Goal: Task Accomplishment & Management: Manage account settings

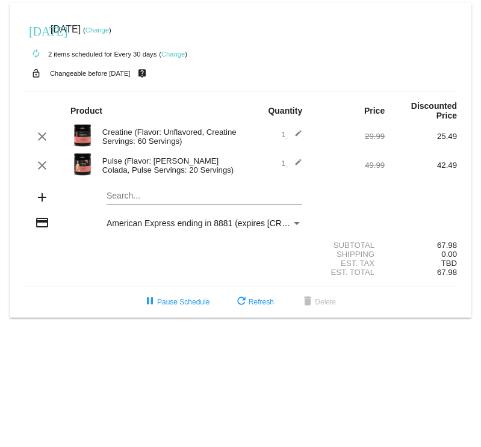
click at [109, 29] on link "Change" at bounding box center [96, 29] width 23 height 7
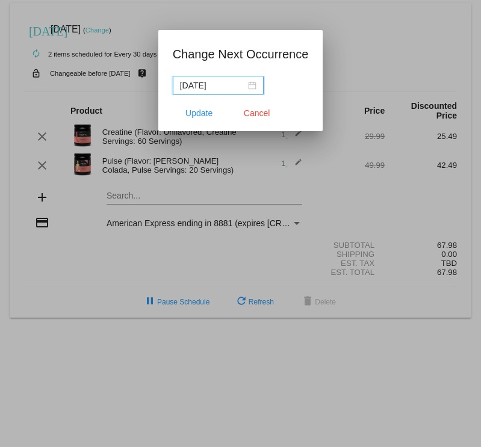
click at [243, 87] on input "[DATE]" at bounding box center [213, 85] width 66 height 13
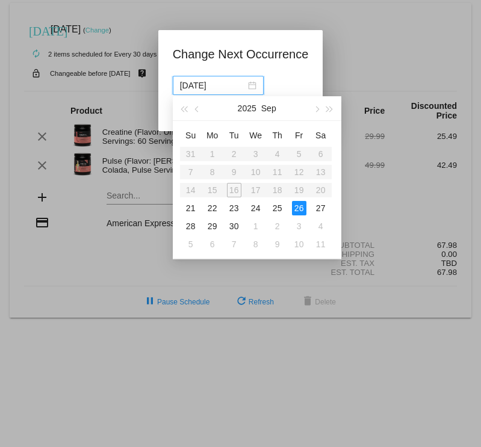
click at [268, 165] on table "Su Mo Tu We Th Fr Sa 31 1 2 3 4 5 6 7 8 9 10 11 12 13 14 15 16 17 18 19 20 21 2…" at bounding box center [256, 190] width 152 height 128
click at [238, 229] on div "30" at bounding box center [234, 226] width 14 height 14
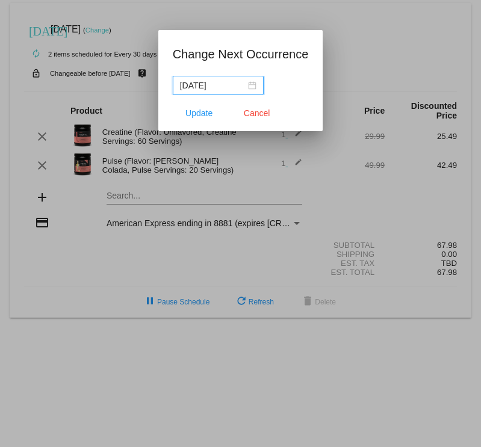
click at [254, 88] on div "[DATE]" at bounding box center [218, 85] width 76 height 13
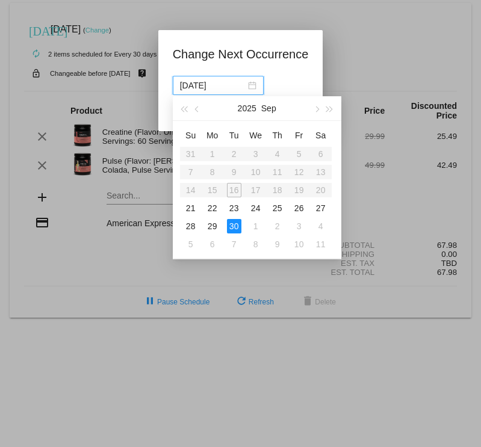
click at [306, 73] on app-change-next-occurrence-dialog "Change Next Occurrence [DATE] Update Cancel" at bounding box center [241, 88] width 136 height 87
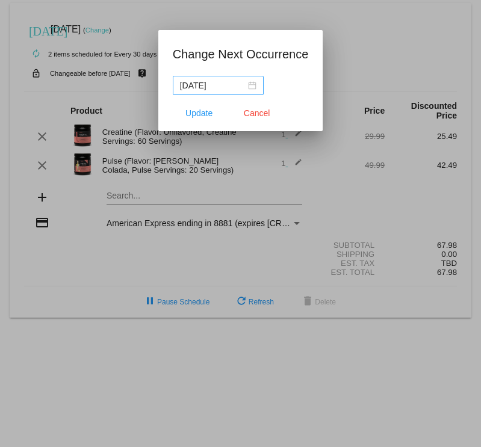
click at [212, 91] on input "[DATE]" at bounding box center [213, 85] width 66 height 13
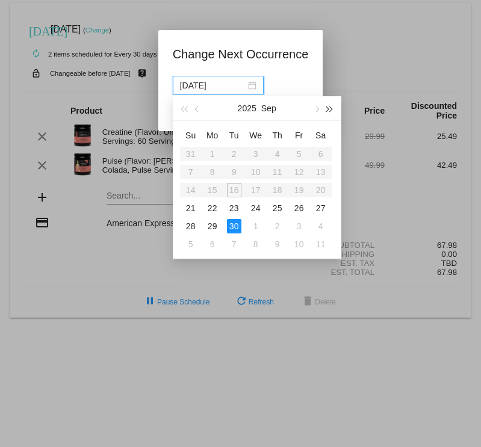
click at [327, 110] on span "button" at bounding box center [330, 110] width 6 height 6
click at [334, 114] on button "button" at bounding box center [329, 108] width 13 height 24
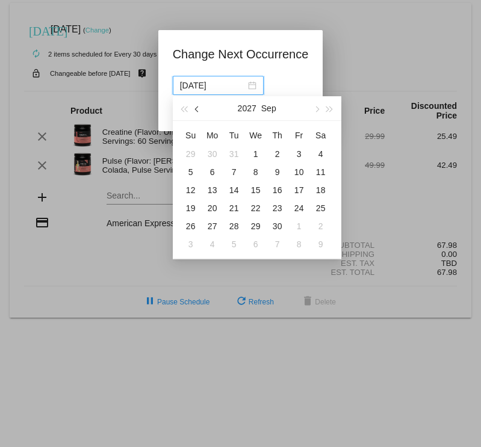
click at [200, 110] on button "button" at bounding box center [197, 108] width 13 height 24
click at [187, 110] on span "button" at bounding box center [184, 110] width 6 height 6
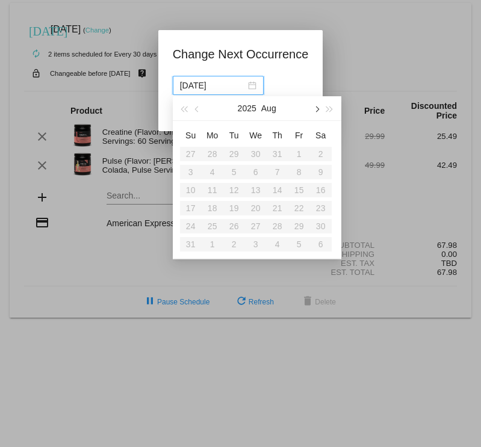
click at [315, 111] on span "button" at bounding box center [316, 110] width 6 height 6
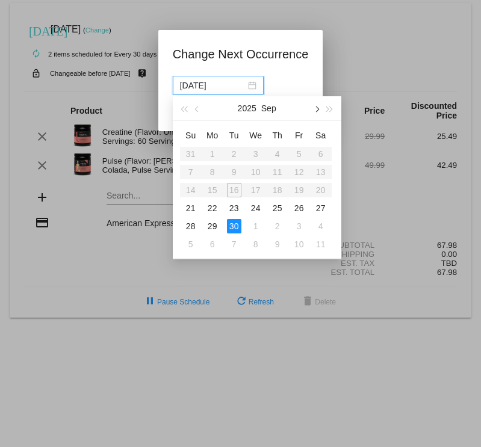
click at [315, 111] on span "button" at bounding box center [316, 110] width 6 height 6
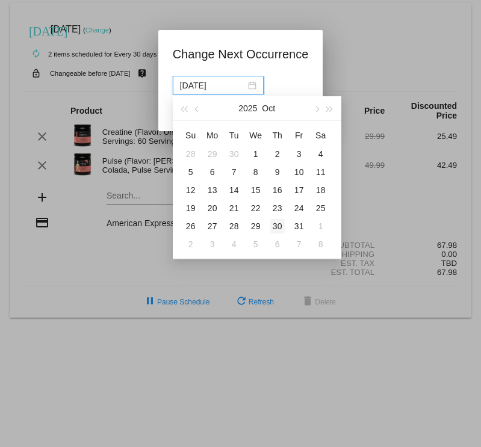
click at [279, 225] on div "30" at bounding box center [277, 226] width 14 height 14
type input "[DATE]"
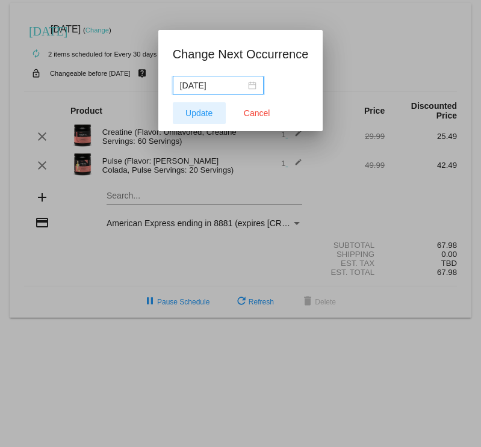
click at [205, 111] on span "Update" at bounding box center [198, 113] width 27 height 10
